Goal: Find specific page/section: Find specific page/section

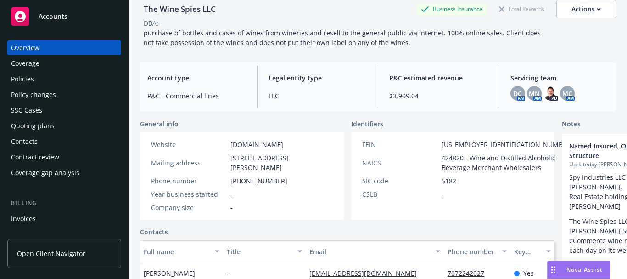
scroll to position [46, 0]
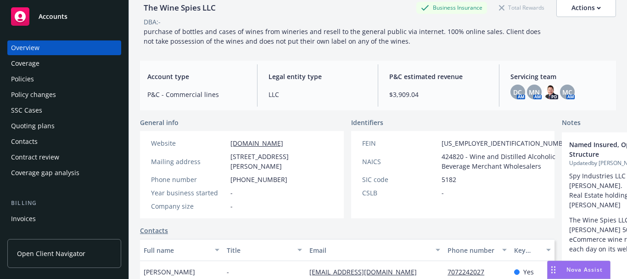
click at [47, 79] on div "Policies" at bounding box center [64, 79] width 107 height 15
click at [34, 79] on div "Policies" at bounding box center [64, 79] width 107 height 15
click at [41, 80] on div "Policies" at bounding box center [64, 79] width 107 height 15
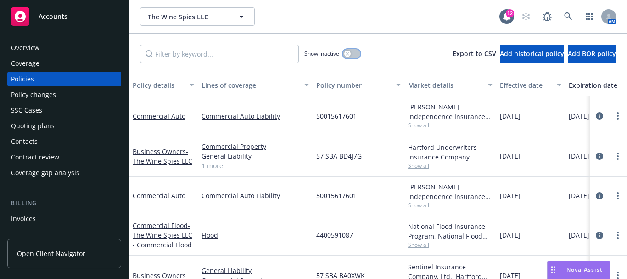
click at [356, 54] on button "button" at bounding box center [351, 53] width 17 height 9
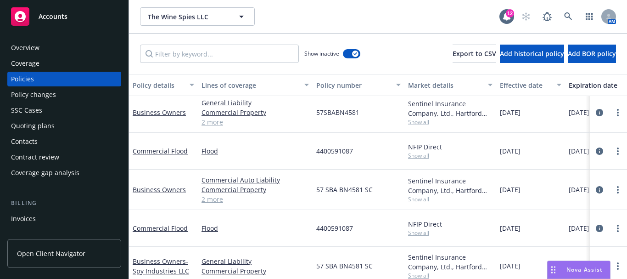
scroll to position [46, 0]
